Goal: Task Accomplishment & Management: Manage account settings

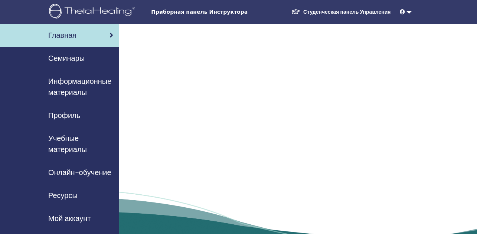
scroll to position [205, 0]
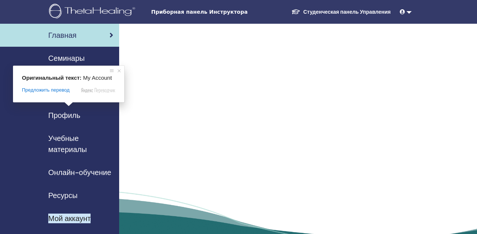
click at [69, 107] on span at bounding box center [69, 104] width 10 height 4
click at [73, 214] on ya-tr-span "Мой аккаунт" at bounding box center [69, 219] width 42 height 10
